Goal: Go to known website: Access a specific website the user already knows

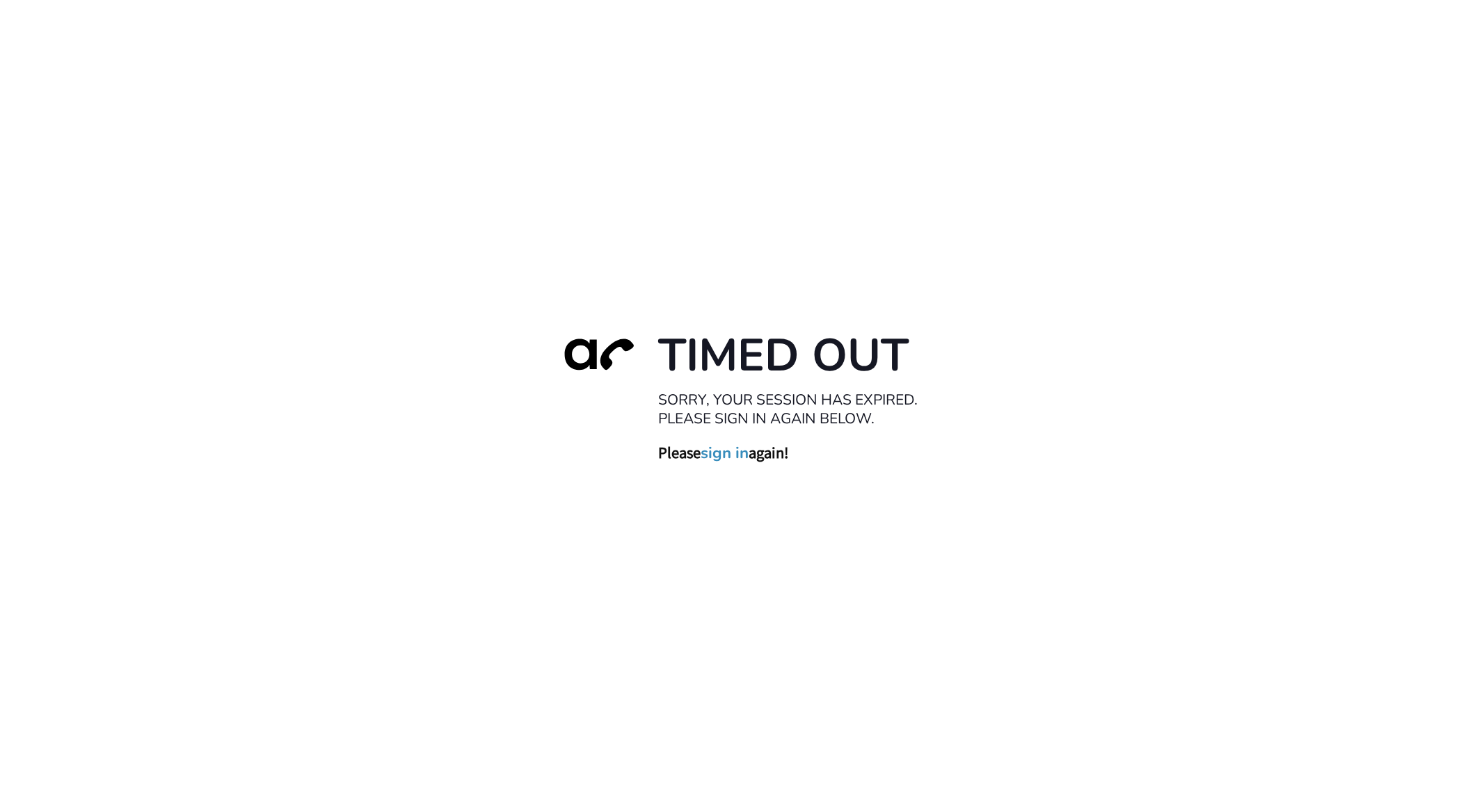
click at [731, 450] on link "sign in" at bounding box center [725, 453] width 48 height 19
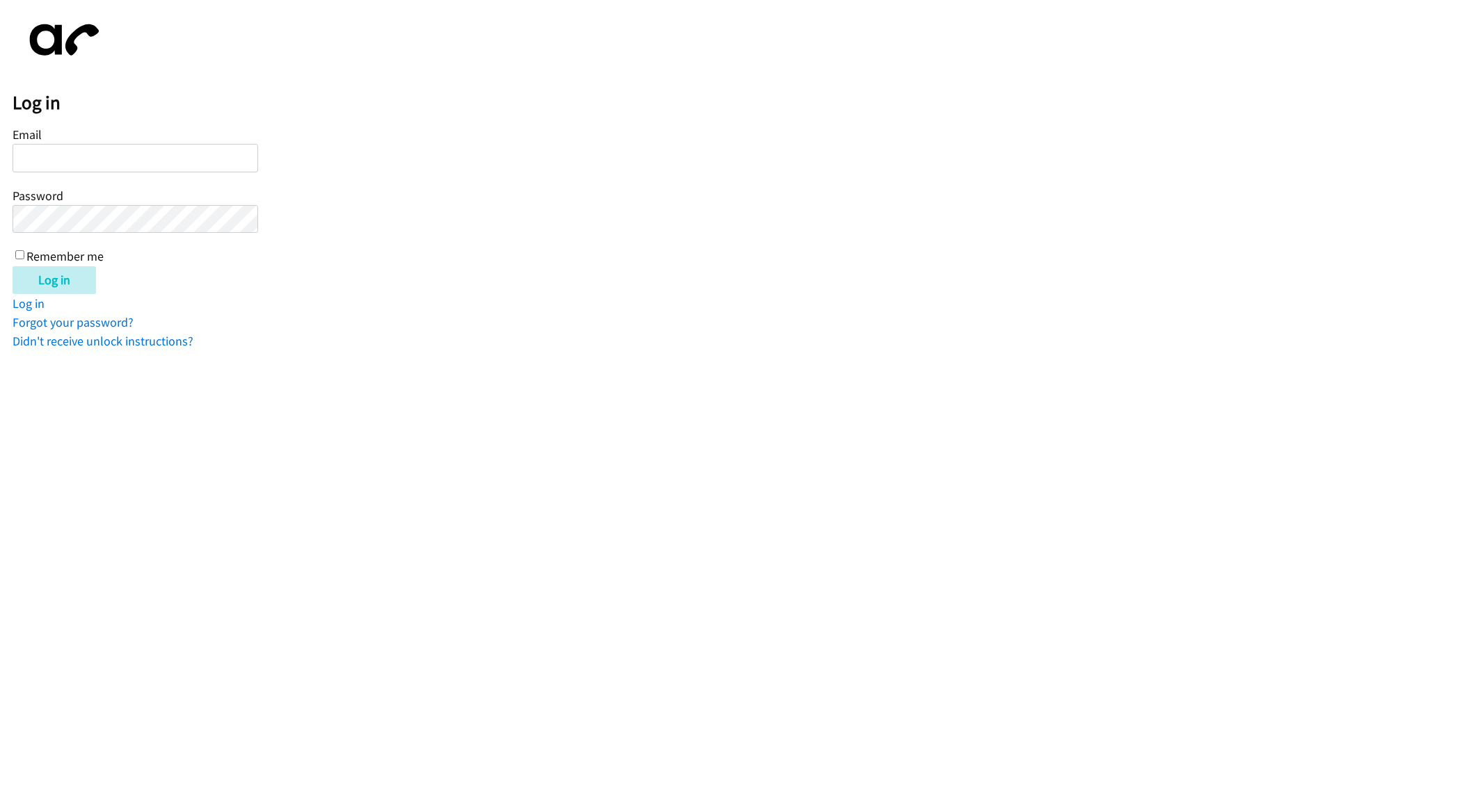
click at [408, 351] on html "Log in Email Password Remember me Log in Log in Forgot your password? Didn't re…" at bounding box center [742, 175] width 1484 height 351
drag, startPoint x: 1215, startPoint y: 172, endPoint x: 1271, endPoint y: 109, distance: 84.3
click at [1215, 171] on form "Email Password Remember me Log in" at bounding box center [748, 209] width 1471 height 170
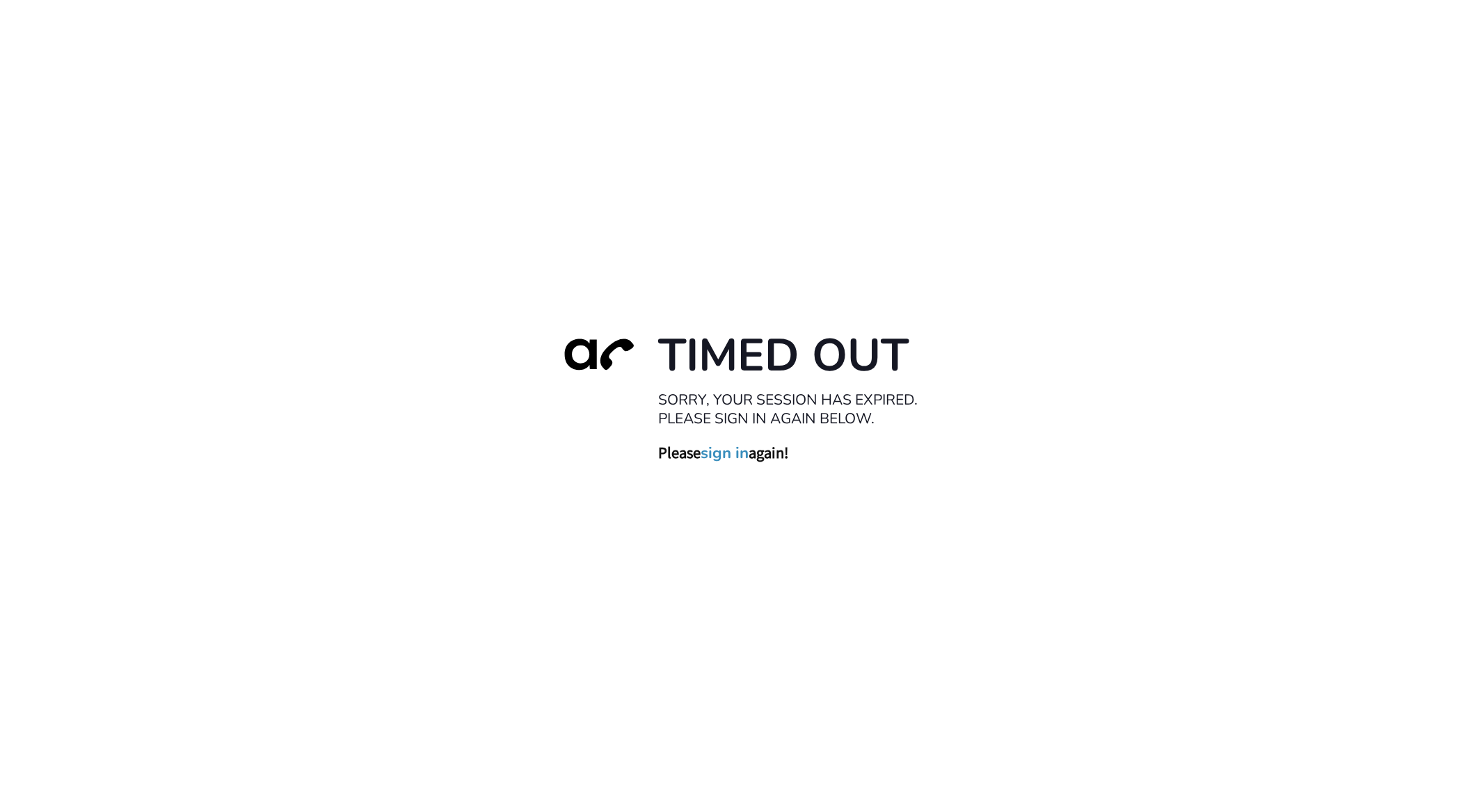
drag, startPoint x: 579, startPoint y: 65, endPoint x: 559, endPoint y: 67, distance: 21.0
click at [577, 67] on div "Timed Out Sorry, your session has expired. Please sign in again below. Please s…" at bounding box center [742, 399] width 1484 height 798
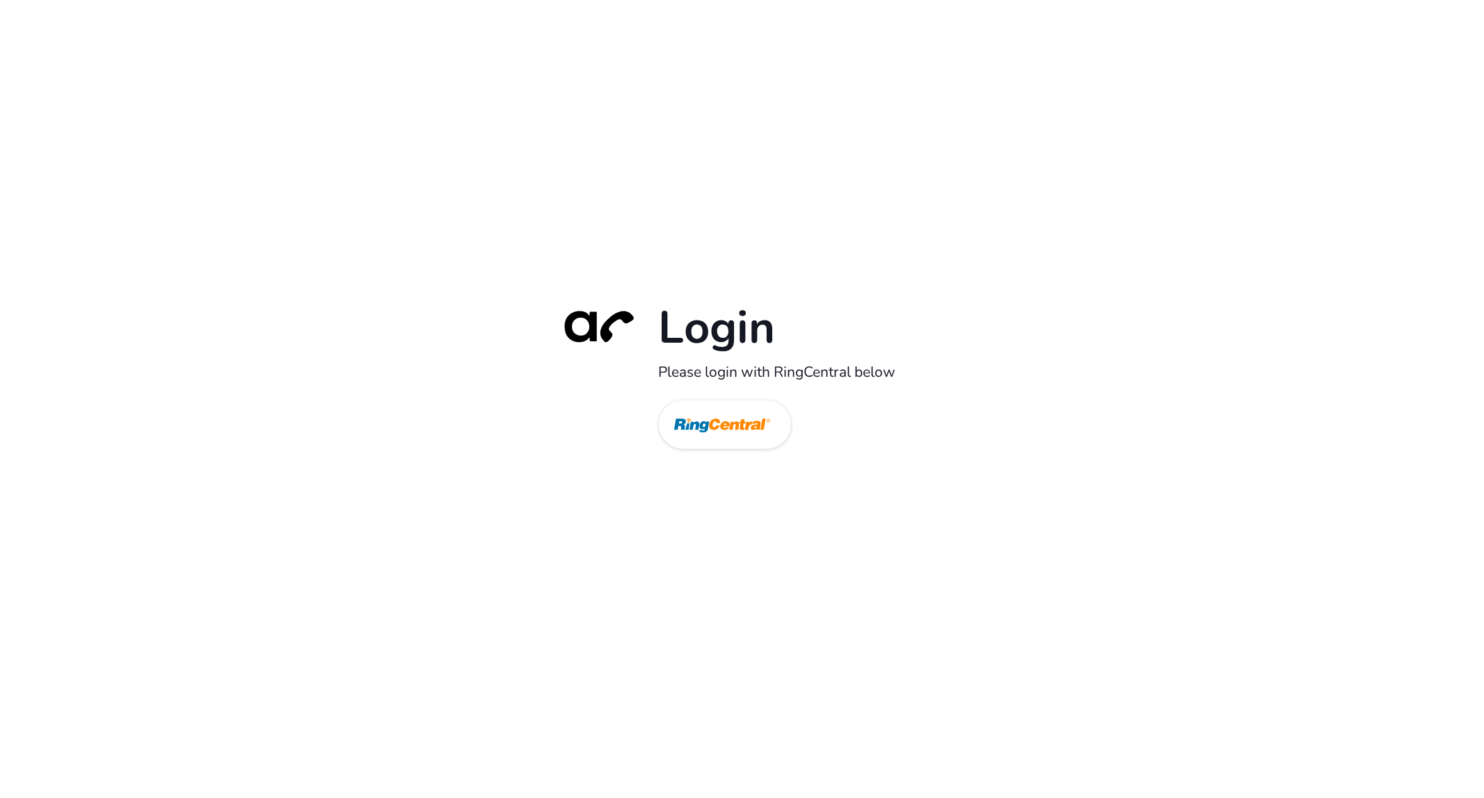
click at [656, 424] on div "Login Please login with RingCentral below" at bounding box center [742, 400] width 390 height 200
click at [673, 428] on link at bounding box center [725, 424] width 132 height 49
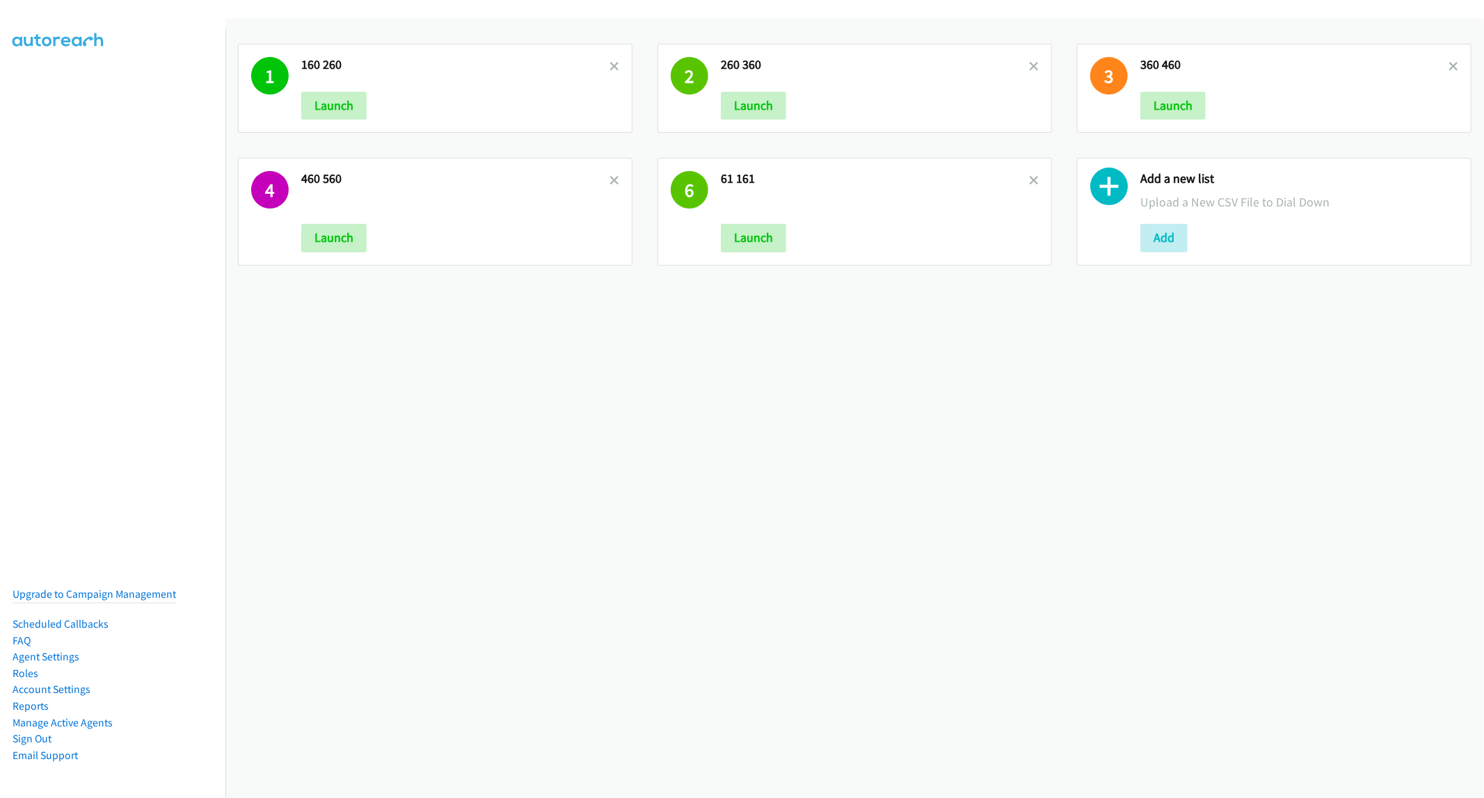
click at [868, 385] on div "1 160 260 Launch 2 260 360 Launch 3 360 460 Launch 4 460 560 Launch 6 61 161 La…" at bounding box center [854, 409] width 1258 height 780
